Goal: Task Accomplishment & Management: Complete application form

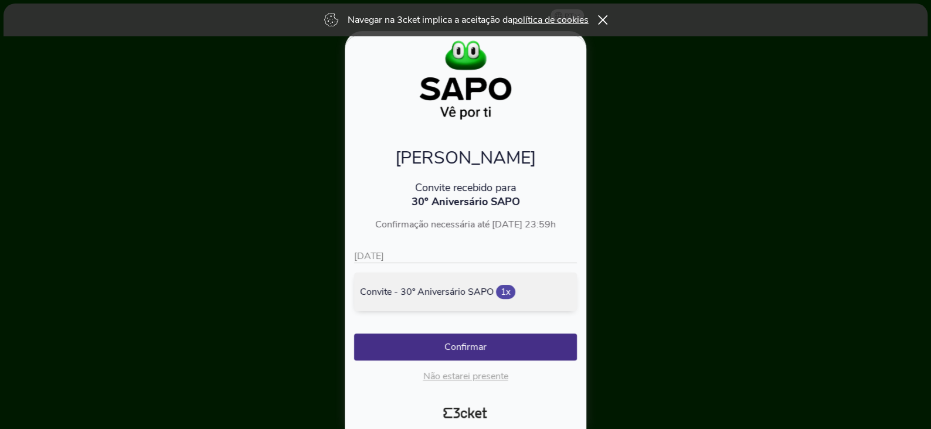
scroll to position [33, 0]
click at [464, 352] on button "Confirmar" at bounding box center [465, 346] width 223 height 27
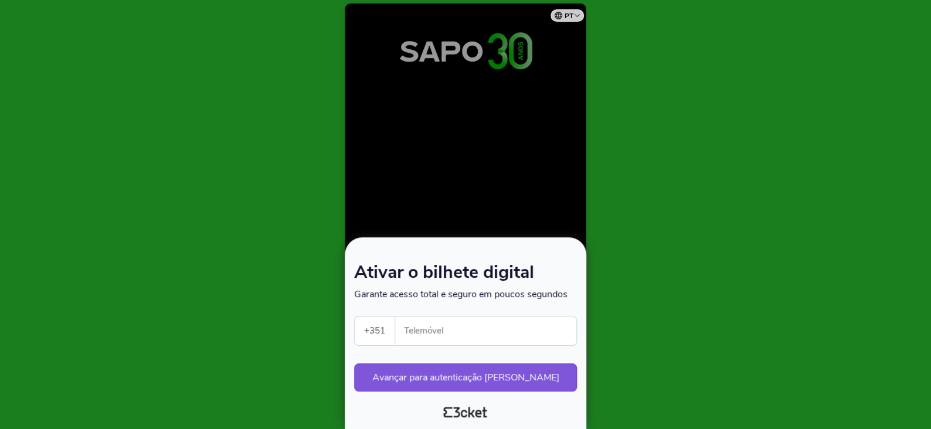
click at [455, 331] on input "Telemóvel" at bounding box center [490, 331] width 172 height 29
type input "910325293"
click at [479, 377] on button "Avançar para autenticação [PERSON_NAME]" at bounding box center [465, 377] width 223 height 28
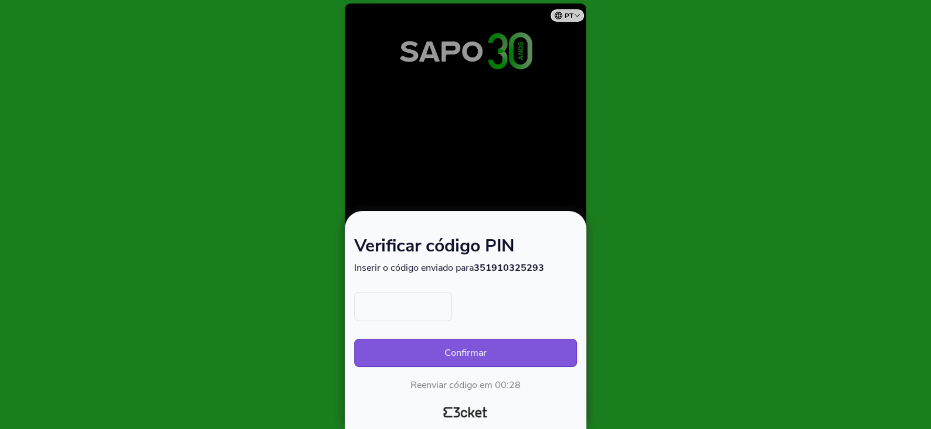
click at [397, 310] on input "text" at bounding box center [403, 306] width 98 height 29
click at [476, 388] on span "Reenviar código" at bounding box center [465, 385] width 67 height 13
click at [399, 302] on input "text" at bounding box center [403, 306] width 98 height 29
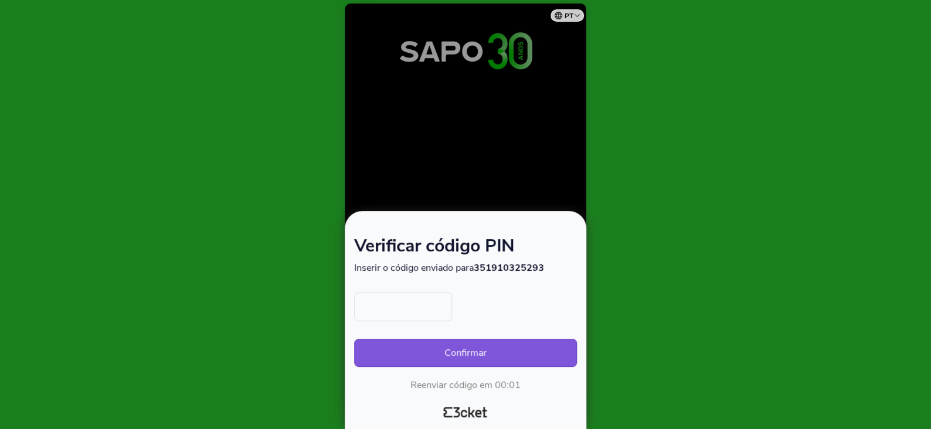
click at [406, 305] on input "text" at bounding box center [403, 306] width 98 height 29
click at [482, 267] on strong "351910325293" at bounding box center [509, 267] width 70 height 13
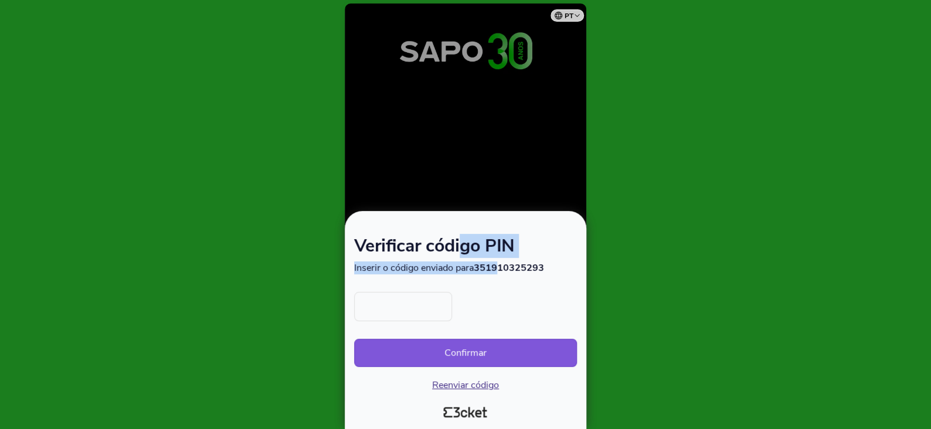
drag, startPoint x: 502, startPoint y: 269, endPoint x: 477, endPoint y: 264, distance: 25.2
click at [460, 259] on div "Verificar código PIN Inserir o código enviado para 351910325293" at bounding box center [465, 256] width 223 height 36
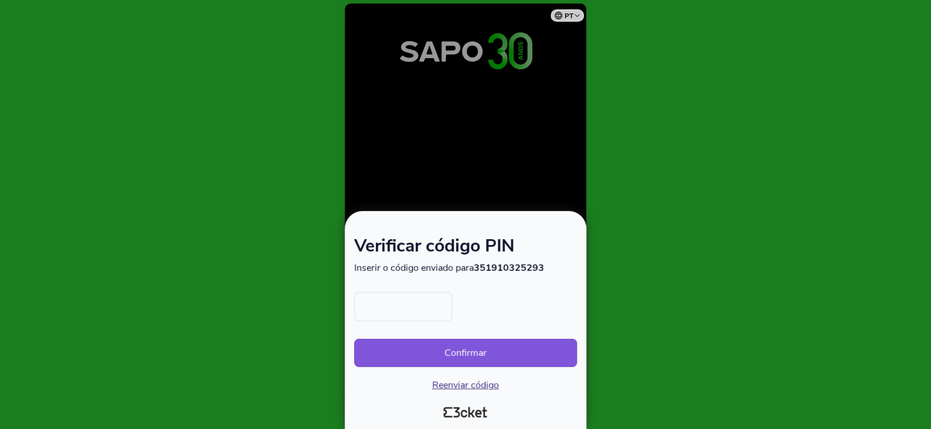
click at [511, 272] on strong "351910325293" at bounding box center [509, 267] width 70 height 13
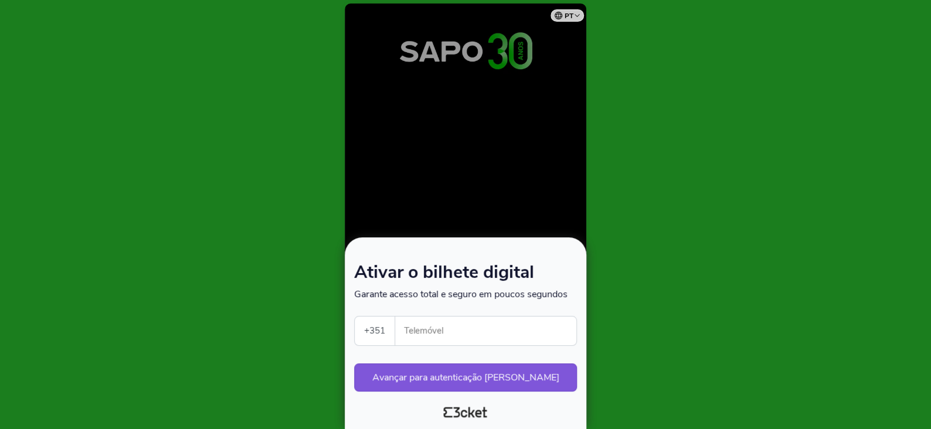
click at [430, 327] on input "Telemóvel" at bounding box center [490, 331] width 172 height 29
type input "910325293"
click at [493, 385] on button "Avançar para autenticação [PERSON_NAME]" at bounding box center [465, 377] width 223 height 28
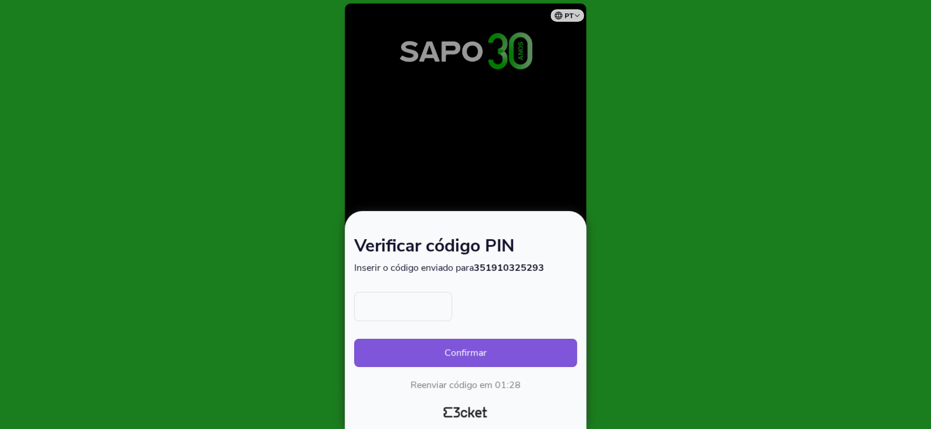
click at [396, 307] on input "text" at bounding box center [403, 306] width 98 height 29
